Goal: Navigation & Orientation: Find specific page/section

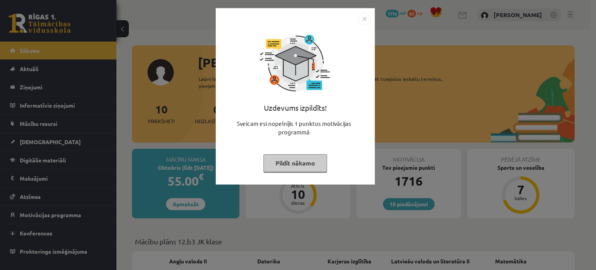
click at [300, 167] on button "Pildīt nākamo" at bounding box center [295, 163] width 64 height 18
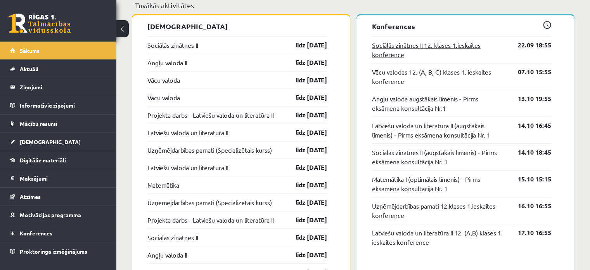
scroll to position [625, 0]
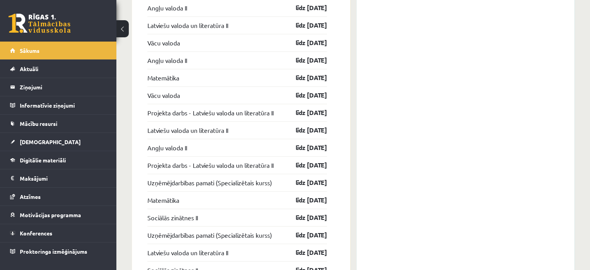
scroll to position [932, 0]
